Goal: Information Seeking & Learning: Learn about a topic

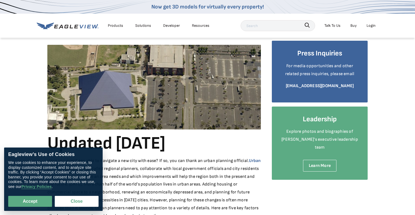
scroll to position [55, 0]
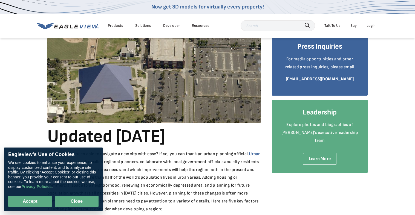
click at [80, 206] on button "Close" at bounding box center [77, 201] width 44 height 11
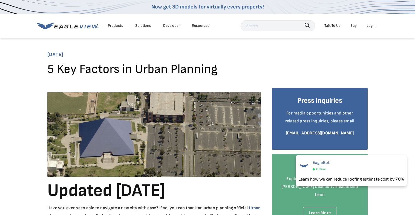
scroll to position [0, 0]
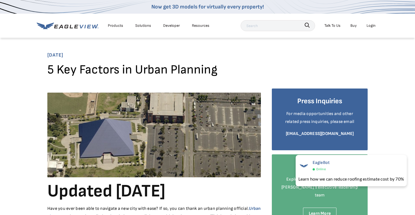
click at [111, 25] on div "Products" at bounding box center [115, 25] width 15 height 7
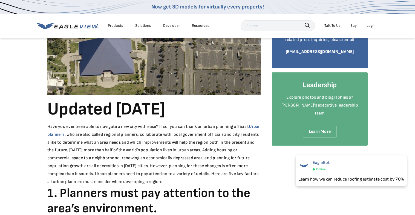
scroll to position [164, 0]
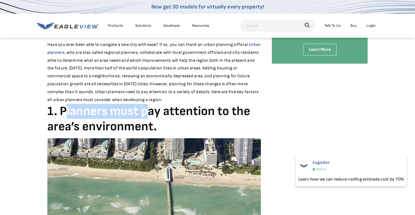
drag, startPoint x: 64, startPoint y: 111, endPoint x: 149, endPoint y: 119, distance: 84.7
click at [149, 119] on h3 "1. Planners must pay attention to the area’s environment." at bounding box center [154, 119] width 214 height 30
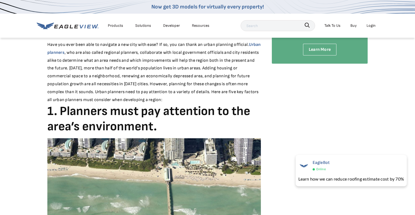
click at [175, 123] on h3 "1. Planners must pay attention to the area’s environment." at bounding box center [154, 119] width 214 height 30
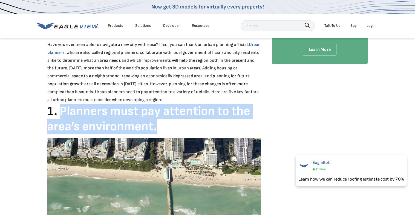
drag, startPoint x: 62, startPoint y: 112, endPoint x: 165, endPoint y: 129, distance: 105.1
click at [165, 129] on h3 "1. Planners must pay attention to the area’s environment." at bounding box center [154, 119] width 214 height 30
copy h3 "Planners must pay attention to the area’s environment."
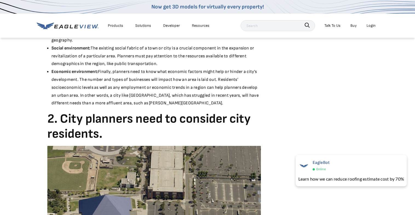
scroll to position [465, 0]
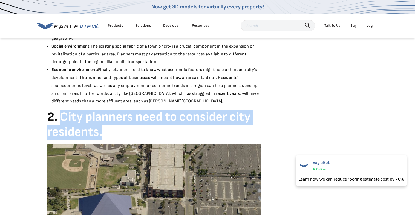
drag, startPoint x: 62, startPoint y: 109, endPoint x: 109, endPoint y: 124, distance: 49.9
click at [108, 124] on h3 "2. City planners need to consider city residents." at bounding box center [154, 125] width 214 height 30
copy h3 "City planners need to consider city residents."
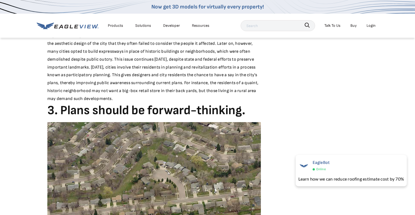
scroll to position [739, 0]
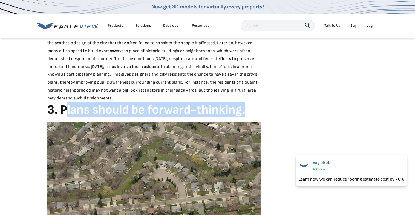
drag, startPoint x: 64, startPoint y: 103, endPoint x: 246, endPoint y: 108, distance: 182.1
click at [246, 108] on h3 "3. Plans should be forward-thinking." at bounding box center [154, 110] width 214 height 15
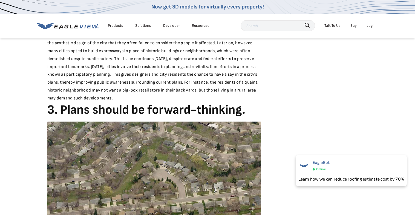
click at [247, 106] on h3 "3. Plans should be forward-thinking." at bounding box center [154, 110] width 214 height 15
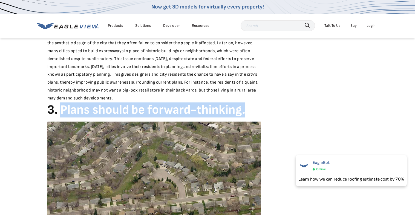
drag, startPoint x: 244, startPoint y: 103, endPoint x: 62, endPoint y: 103, distance: 182.9
click at [62, 103] on h3 "3. Plans should be forward-thinking." at bounding box center [154, 110] width 214 height 15
copy h3 "Plans should be forward-thinking."
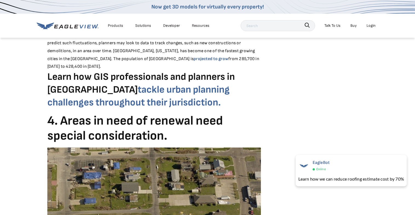
scroll to position [1013, 0]
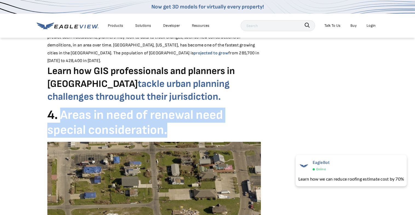
drag, startPoint x: 63, startPoint y: 102, endPoint x: 169, endPoint y: 119, distance: 108.0
click at [169, 119] on h3 "4. Areas in need of renewal need special consideration." at bounding box center [154, 123] width 214 height 30
copy h3 "Areas in need of renewal need special consideration."
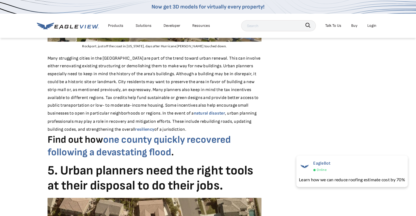
scroll to position [1259, 0]
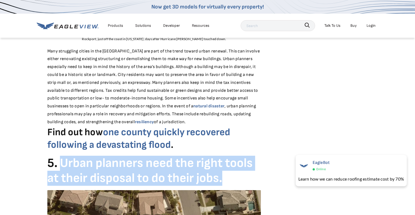
drag, startPoint x: 67, startPoint y: 148, endPoint x: 224, endPoint y: 159, distance: 157.5
click at [224, 159] on h3 "5. Urban planners need the right tools at their disposal to do their jobs." at bounding box center [154, 171] width 214 height 30
copy h3 "Urban planners need the right tools at their disposal to do their jobs."
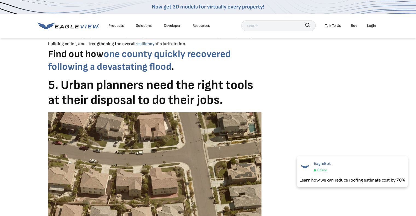
scroll to position [1341, 0]
